Goal: Task Accomplishment & Management: Use online tool/utility

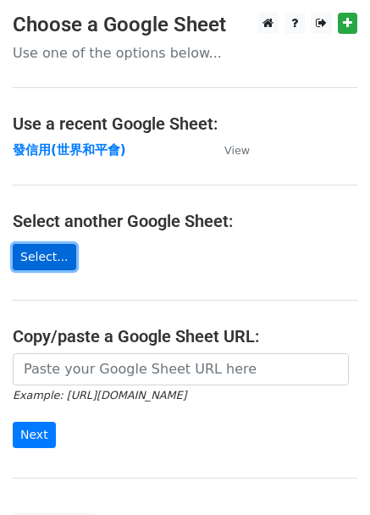
click at [53, 257] on link "Select..." at bounding box center [45, 257] width 64 height 26
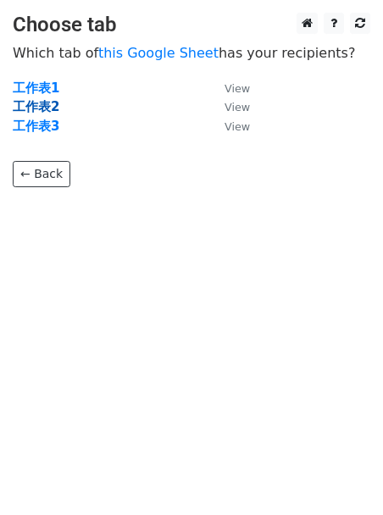
click at [49, 108] on strong "工作表2" at bounding box center [36, 106] width 47 height 15
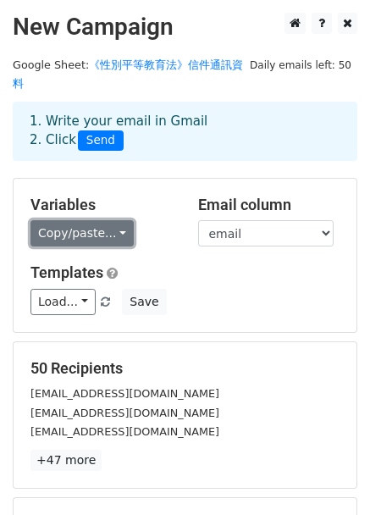
click at [114, 220] on link "Copy/paste..." at bounding box center [81, 233] width 103 height 26
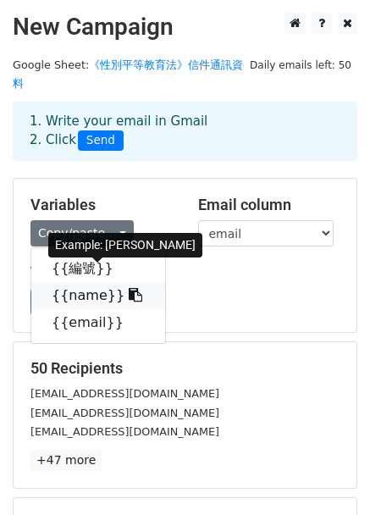
click at [83, 282] on link "{{name}}" at bounding box center [98, 295] width 134 height 27
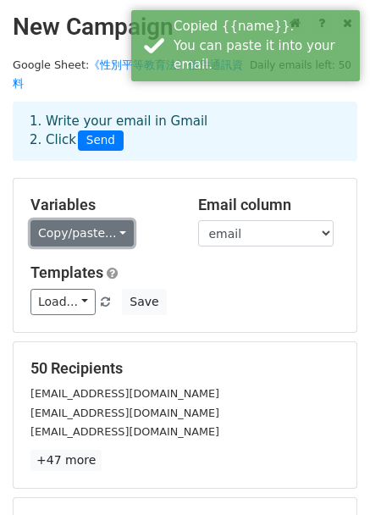
click at [119, 220] on link "Copy/paste..." at bounding box center [81, 233] width 103 height 26
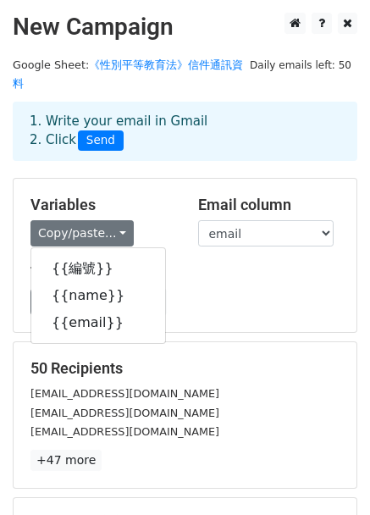
click at [348, 296] on div "Variables Copy/paste... {{編號}} {{name}} {{email}} Email column 編號 name email Te…" at bounding box center [185, 255] width 343 height 153
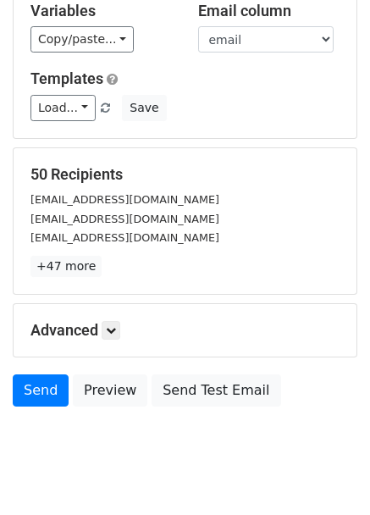
scroll to position [207, 0]
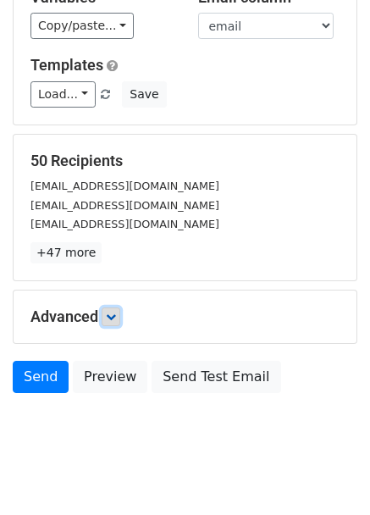
click at [108, 307] on link at bounding box center [111, 316] width 19 height 19
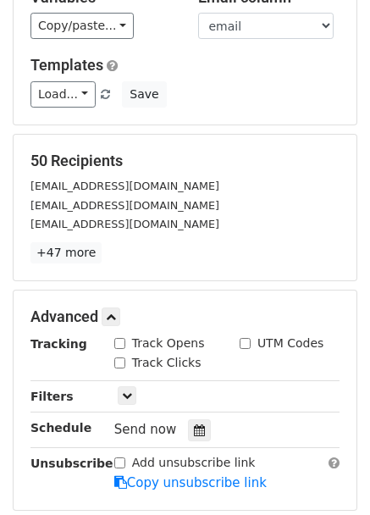
click at [130, 335] on div "Track Opens" at bounding box center [159, 344] width 91 height 18
click at [140, 354] on label "Track Clicks" at bounding box center [166, 363] width 69 height 18
click at [125, 357] on input "Track Clicks" at bounding box center [119, 362] width 11 height 11
checkbox input "true"
click at [123, 338] on input "Track Opens" at bounding box center [119, 343] width 11 height 11
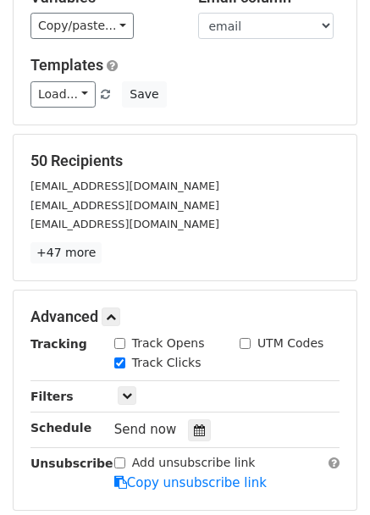
checkbox input "true"
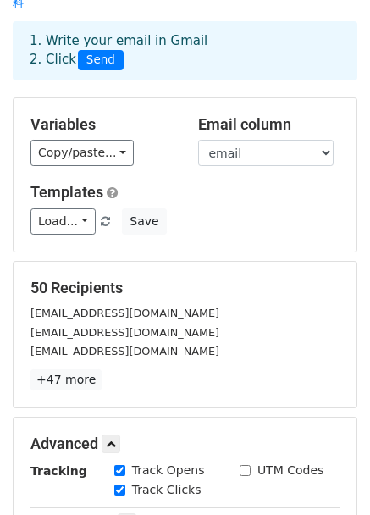
scroll to position [0, 0]
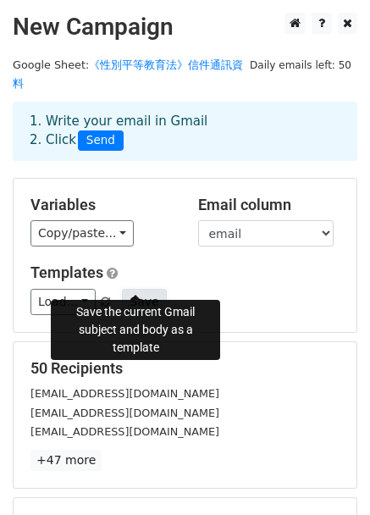
click at [148, 289] on button "Save" at bounding box center [144, 302] width 44 height 26
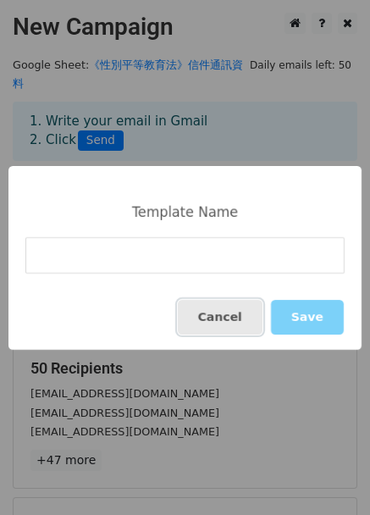
click at [249, 334] on button "Cancel" at bounding box center [220, 317] width 85 height 35
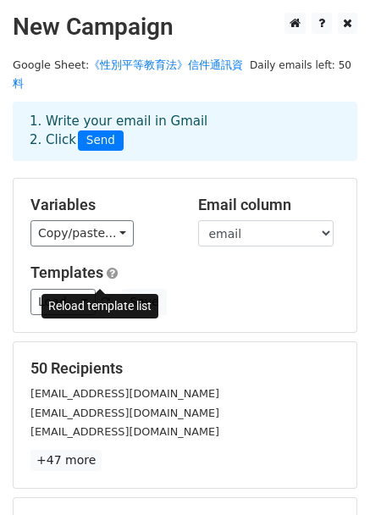
click at [101, 297] on span at bounding box center [105, 302] width 9 height 11
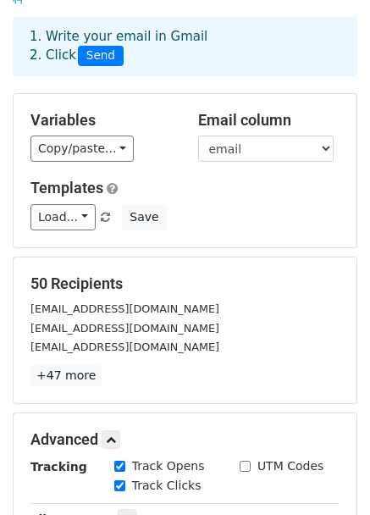
scroll to position [372, 0]
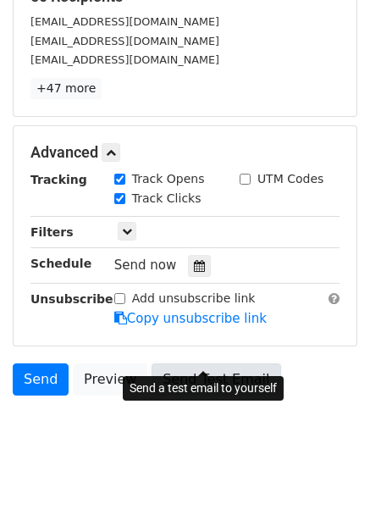
click at [187, 363] on link "Send Test Email" at bounding box center [216, 379] width 129 height 32
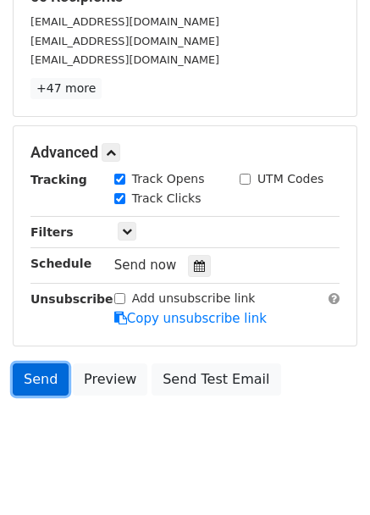
click at [41, 363] on link "Send" at bounding box center [41, 379] width 56 height 32
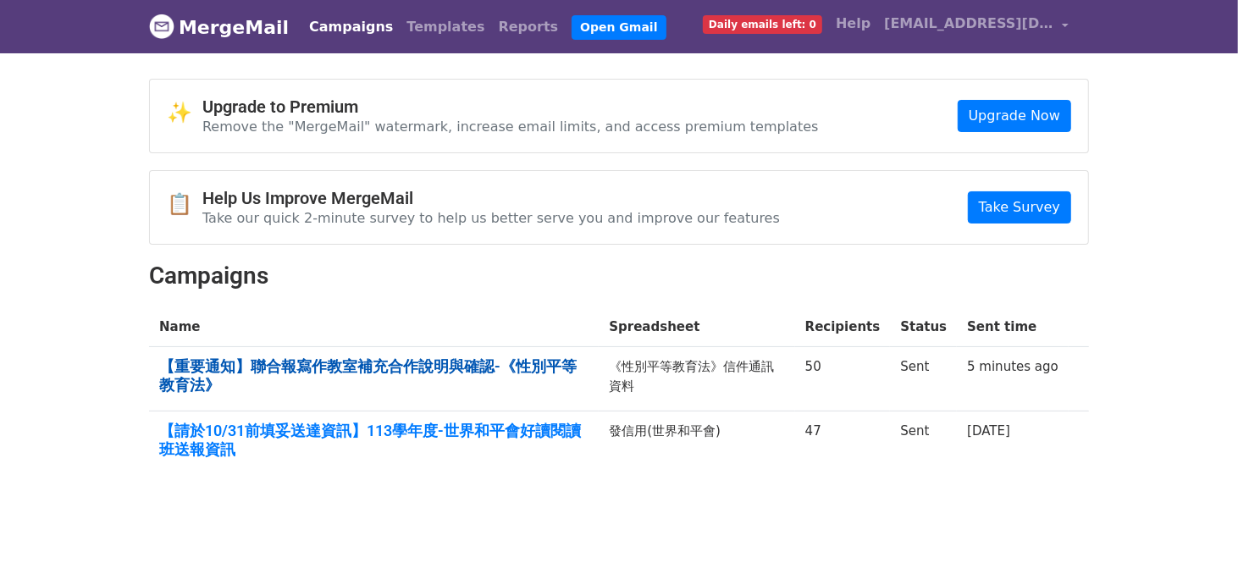
click at [346, 368] on link "【重要通知】聯合報寫作教室補充合作說明與確認-《性別平等教育法》" at bounding box center [373, 375] width 429 height 36
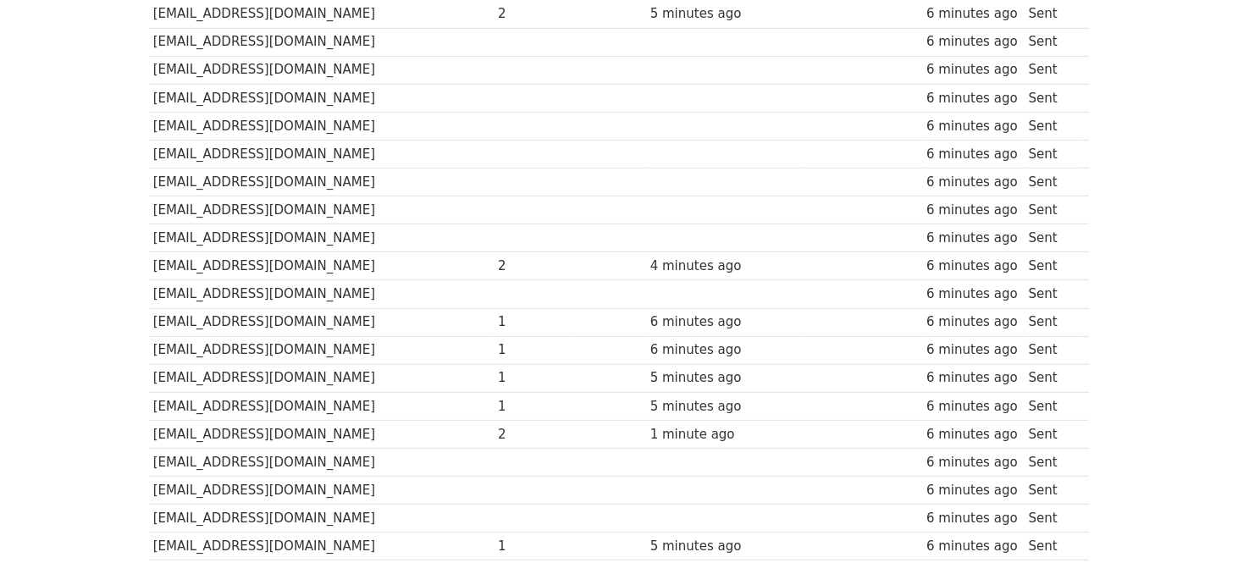
scroll to position [243, 0]
